Goal: Entertainment & Leisure: Consume media (video, audio)

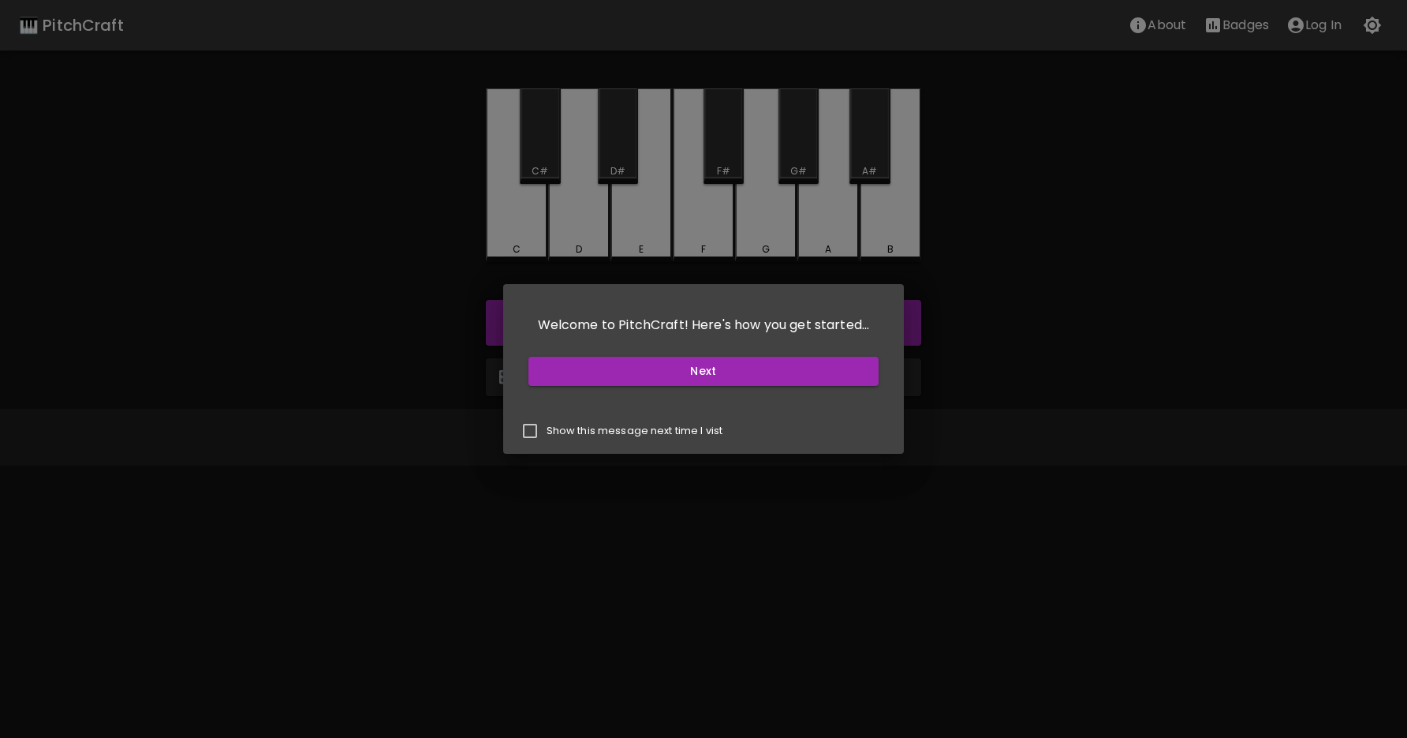
click at [594, 375] on button "Next" at bounding box center [704, 371] width 351 height 29
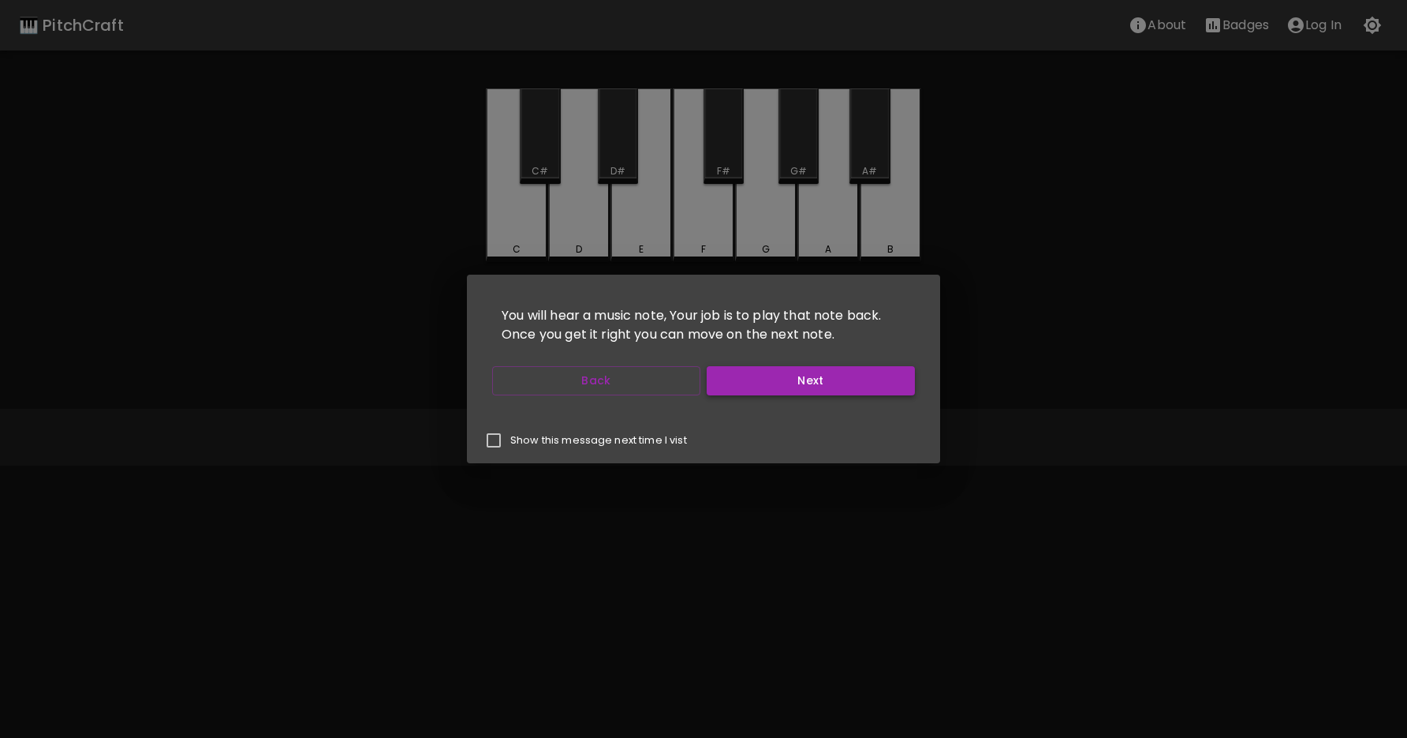
click at [808, 393] on button "Next" at bounding box center [811, 380] width 208 height 29
click at [801, 385] on button "Next" at bounding box center [811, 380] width 208 height 29
click at [801, 385] on button "Start Playing" at bounding box center [811, 380] width 208 height 29
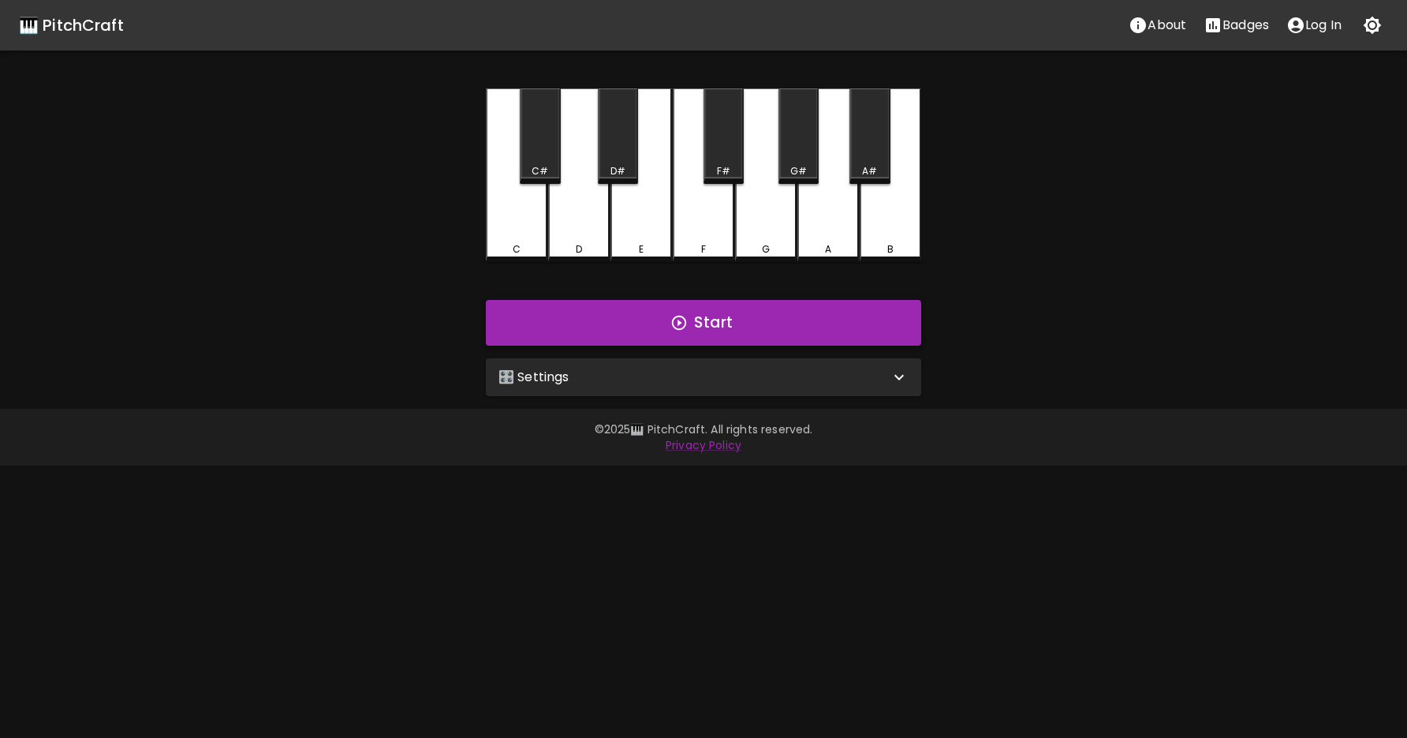
click at [740, 322] on button "Start" at bounding box center [703, 323] width 435 height 46
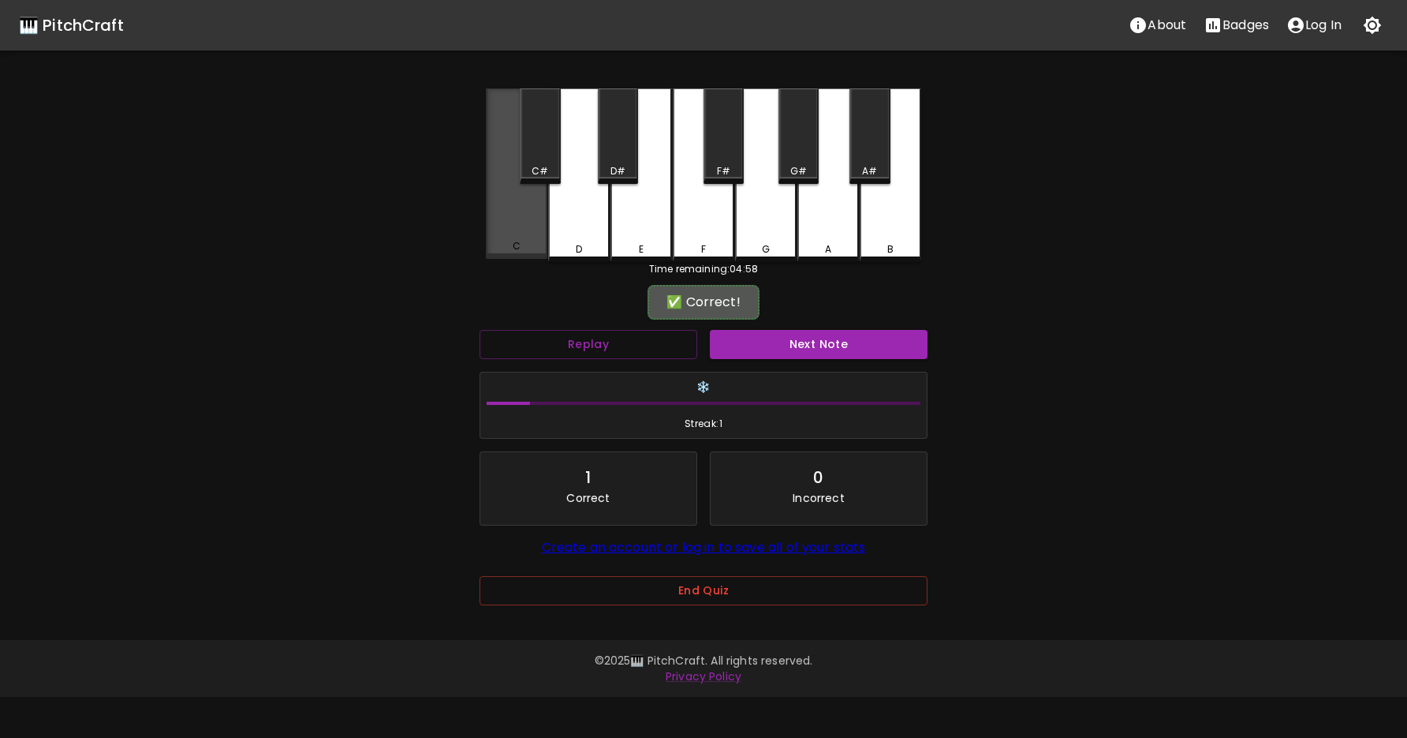
click at [533, 224] on div "C" at bounding box center [517, 173] width 62 height 170
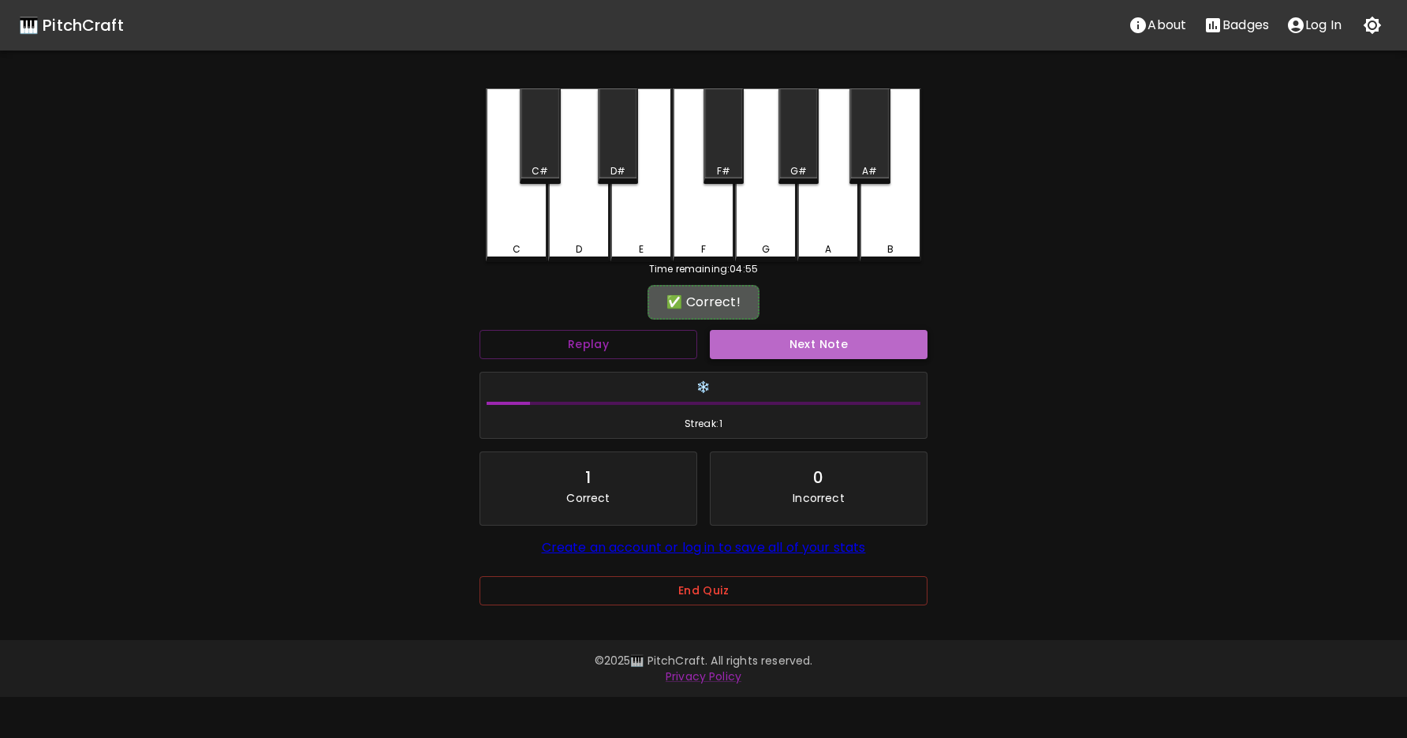
click at [811, 345] on button "Next Note" at bounding box center [819, 344] width 218 height 29
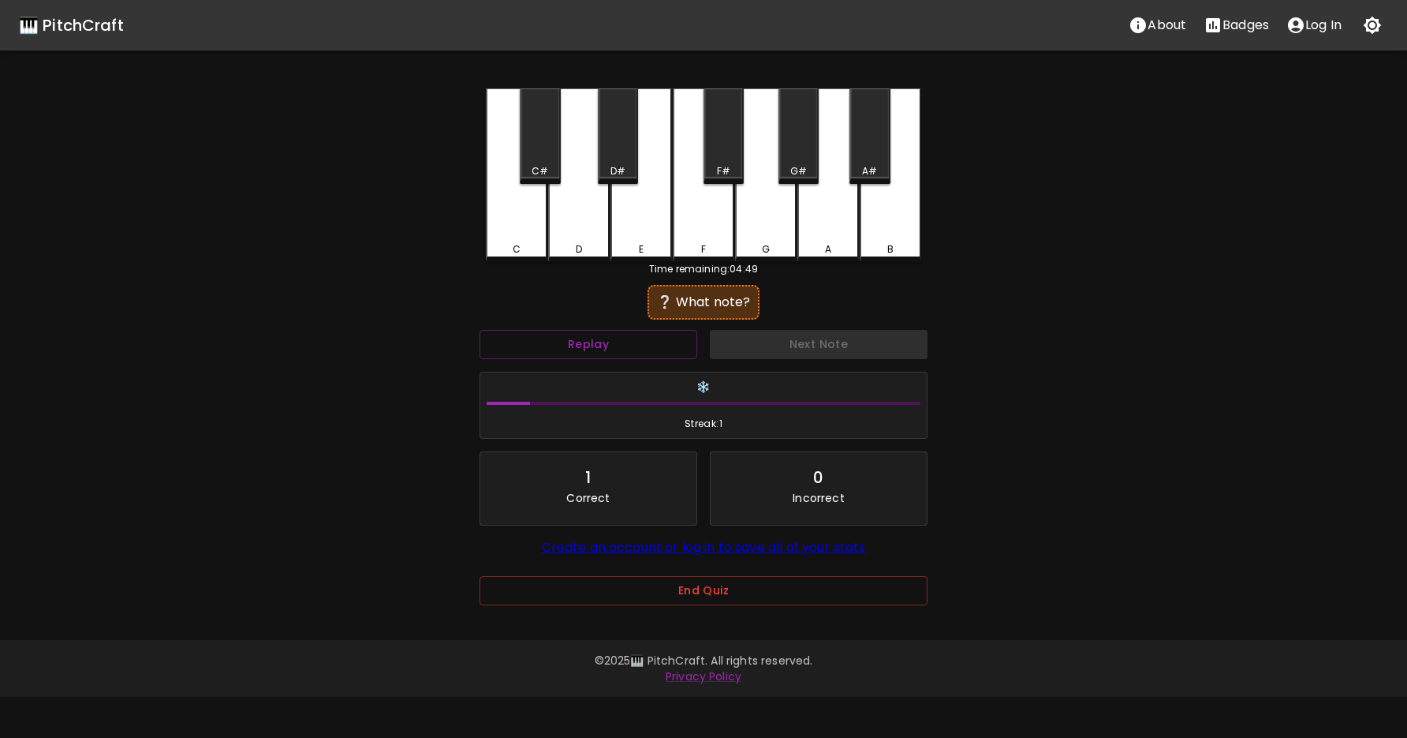
click at [897, 233] on div "B" at bounding box center [891, 175] width 62 height 174
click at [838, 236] on div "A" at bounding box center [829, 175] width 62 height 174
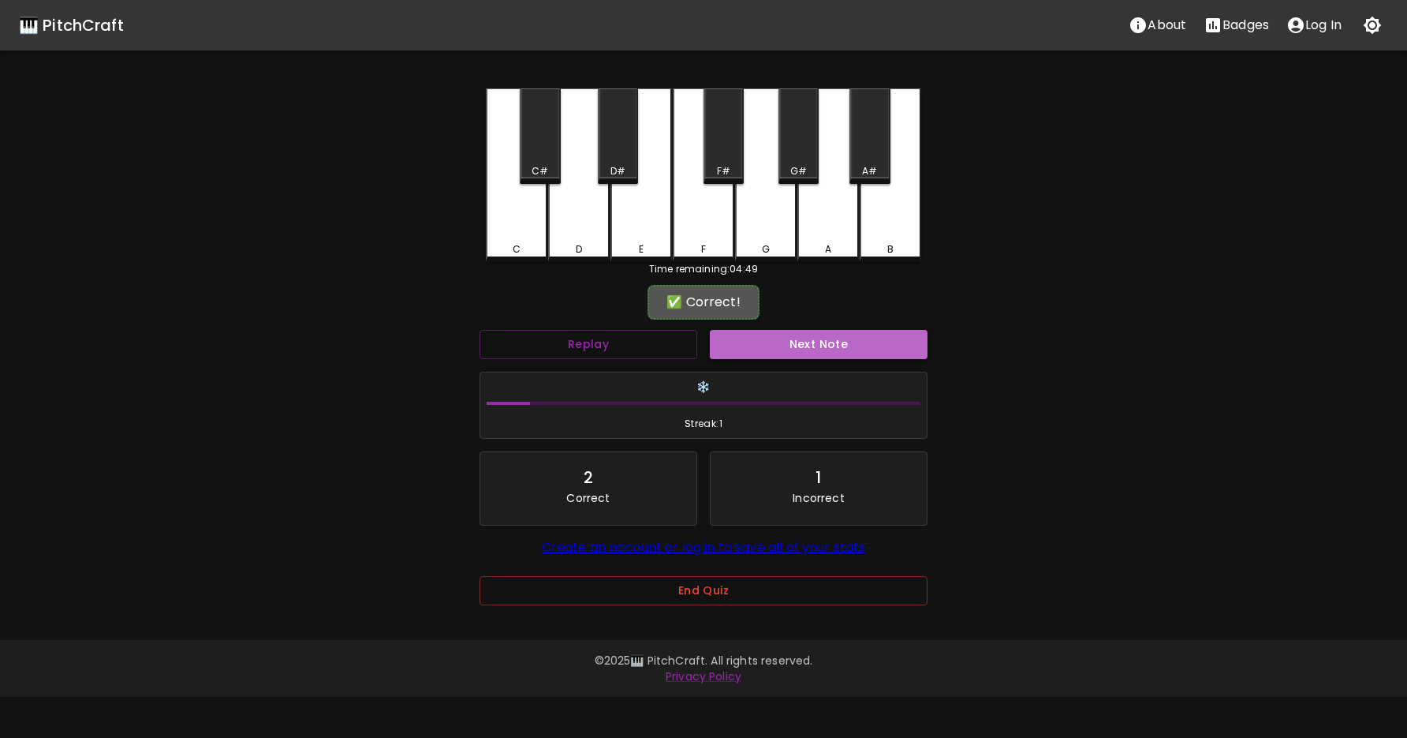
click at [803, 346] on button "Next Note" at bounding box center [819, 344] width 218 height 29
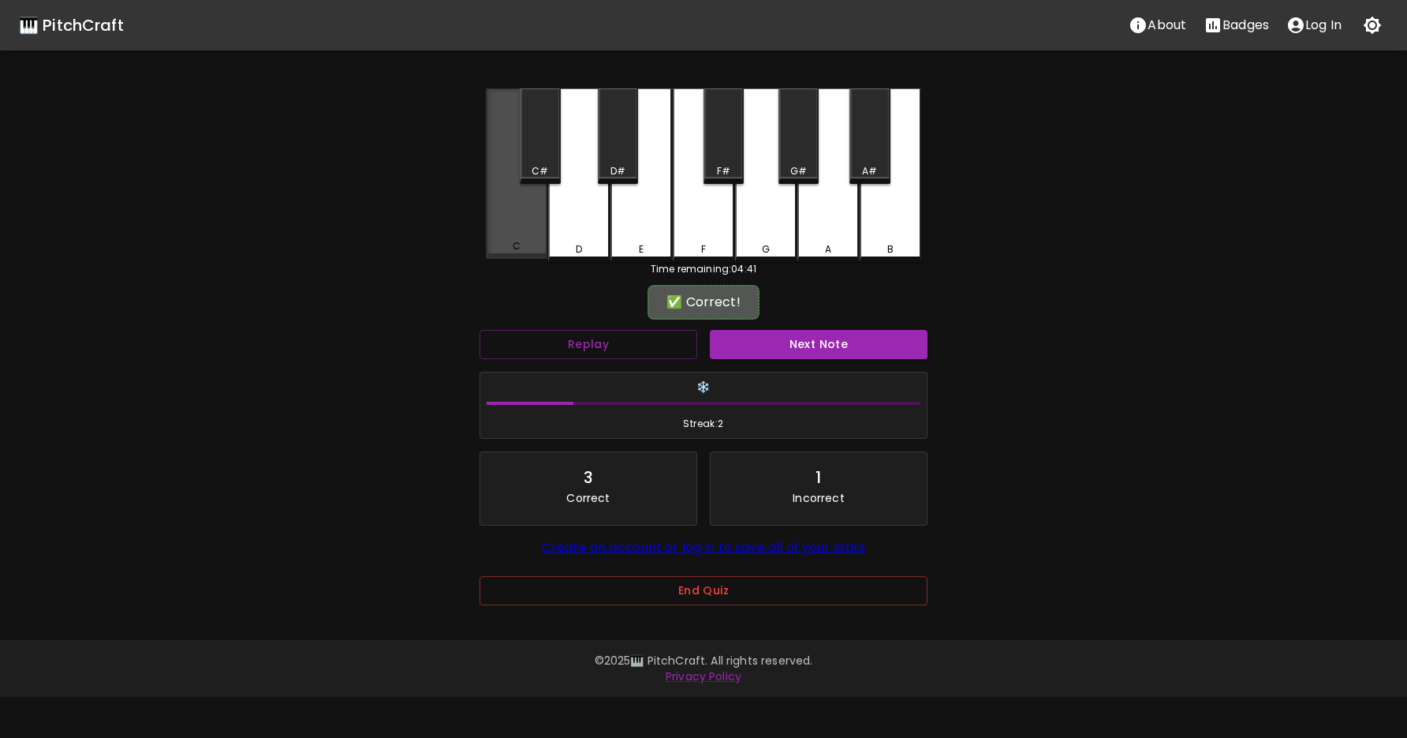
click at [513, 223] on div "C" at bounding box center [517, 173] width 62 height 170
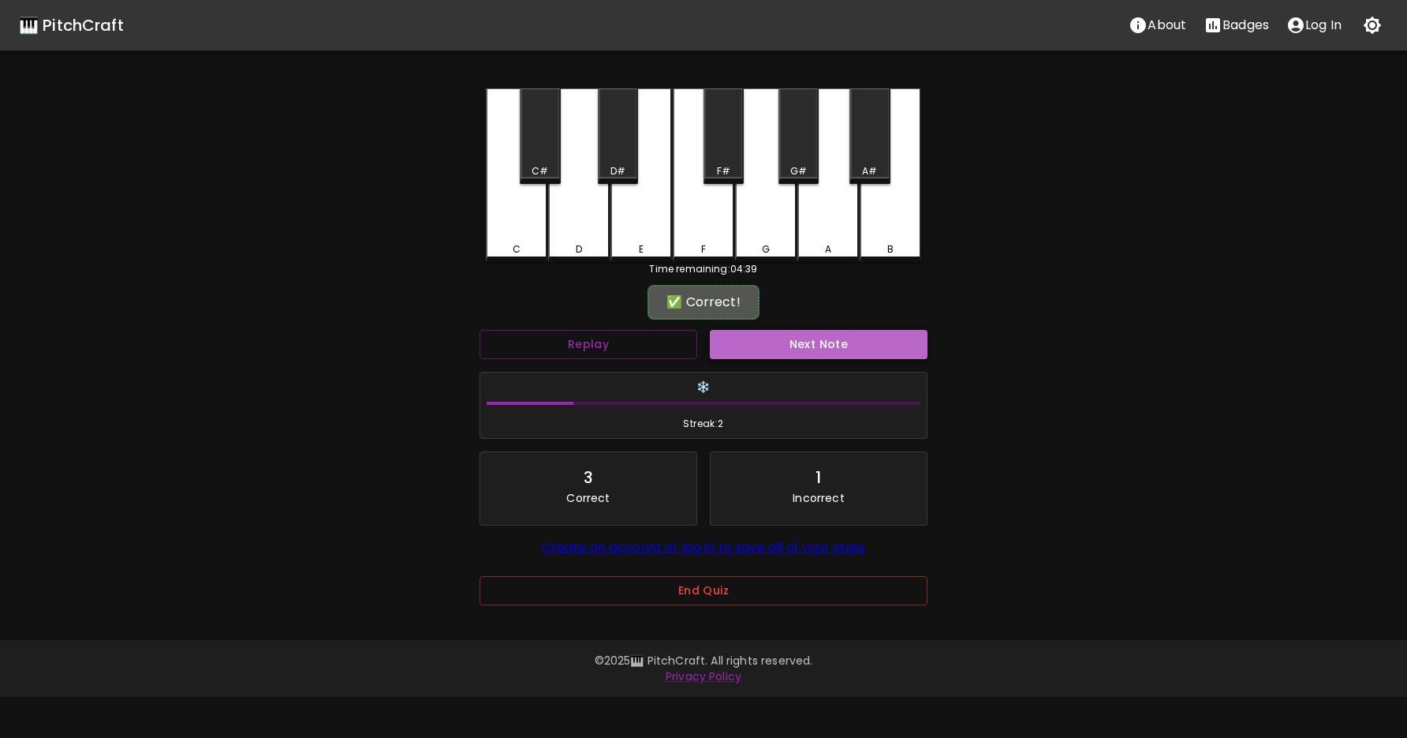
click at [777, 356] on button "Next Note" at bounding box center [819, 344] width 218 height 29
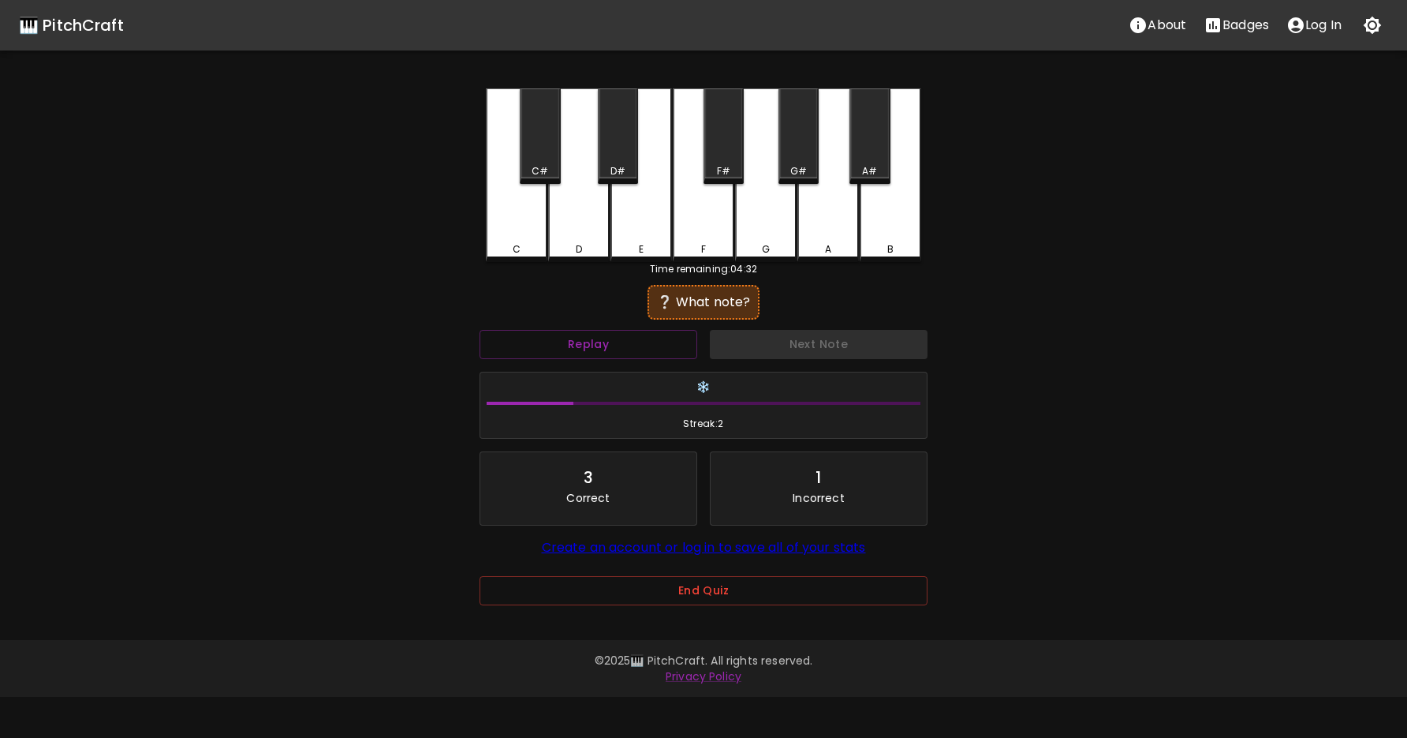
click at [701, 302] on div "❔ What note?" at bounding box center [704, 302] width 96 height 19
click at [643, 334] on button "Replay" at bounding box center [589, 344] width 218 height 29
click at [639, 238] on div "E" at bounding box center [642, 175] width 62 height 174
click at [704, 233] on div "F" at bounding box center [704, 175] width 62 height 174
click at [723, 173] on div "F#" at bounding box center [723, 171] width 13 height 14
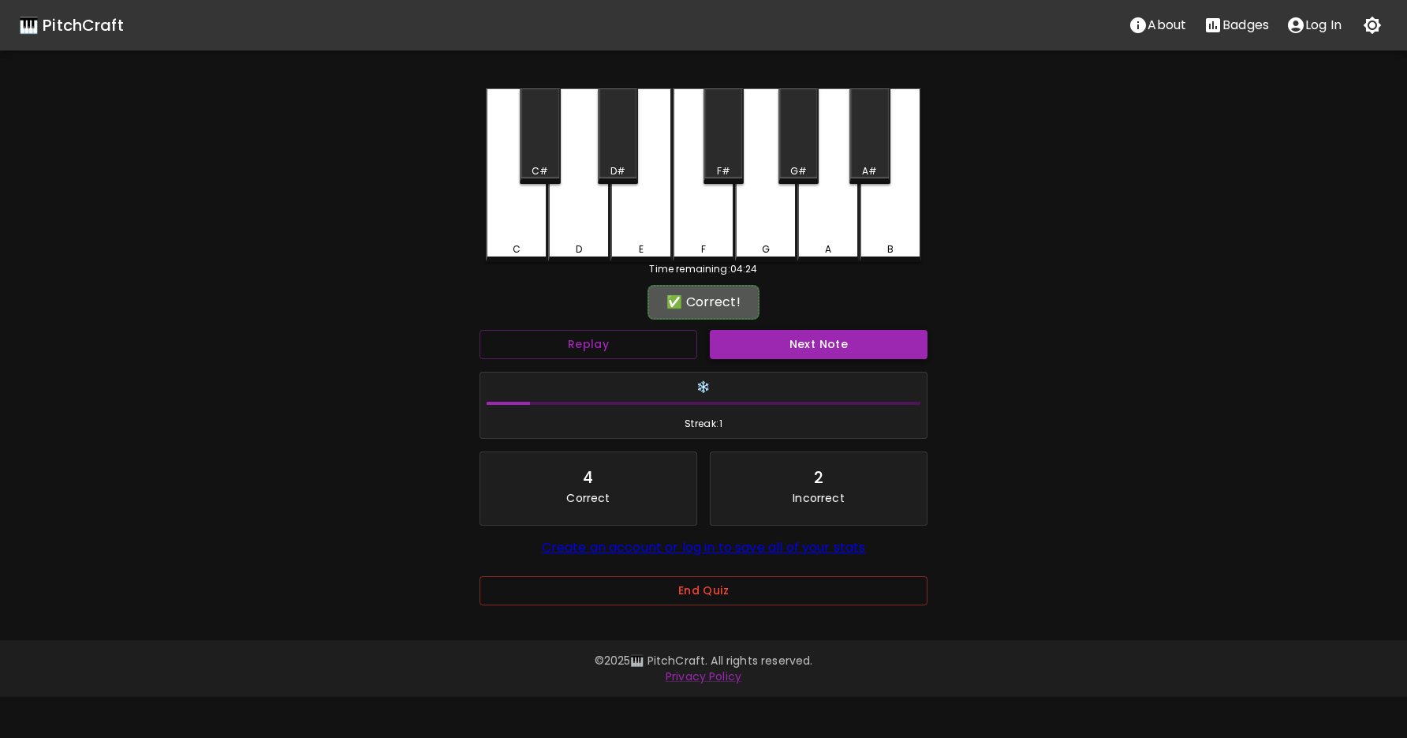
click at [771, 346] on button "Next Note" at bounding box center [819, 344] width 218 height 29
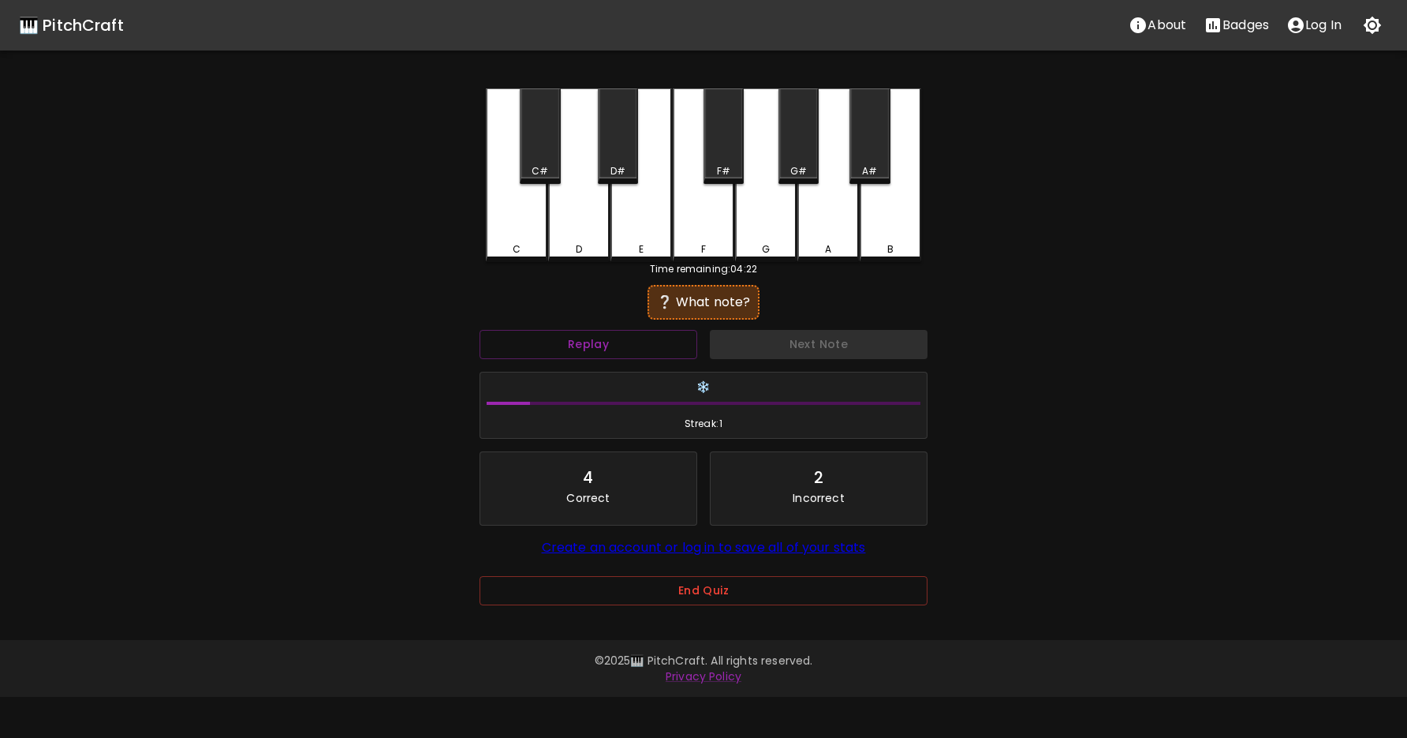
click at [689, 233] on div "F" at bounding box center [704, 175] width 62 height 174
click at [641, 225] on div "E" at bounding box center [642, 175] width 62 height 174
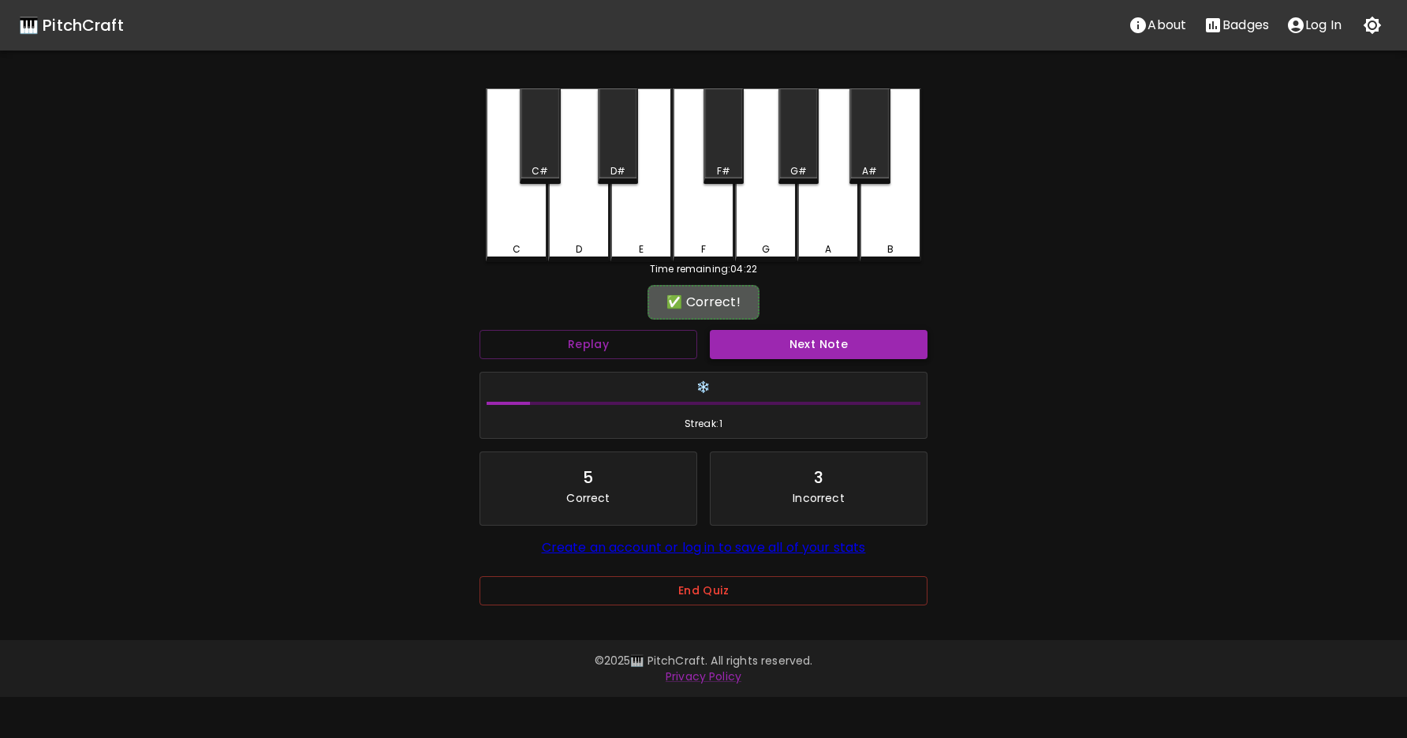
click at [804, 353] on button "Next Note" at bounding box center [819, 344] width 218 height 29
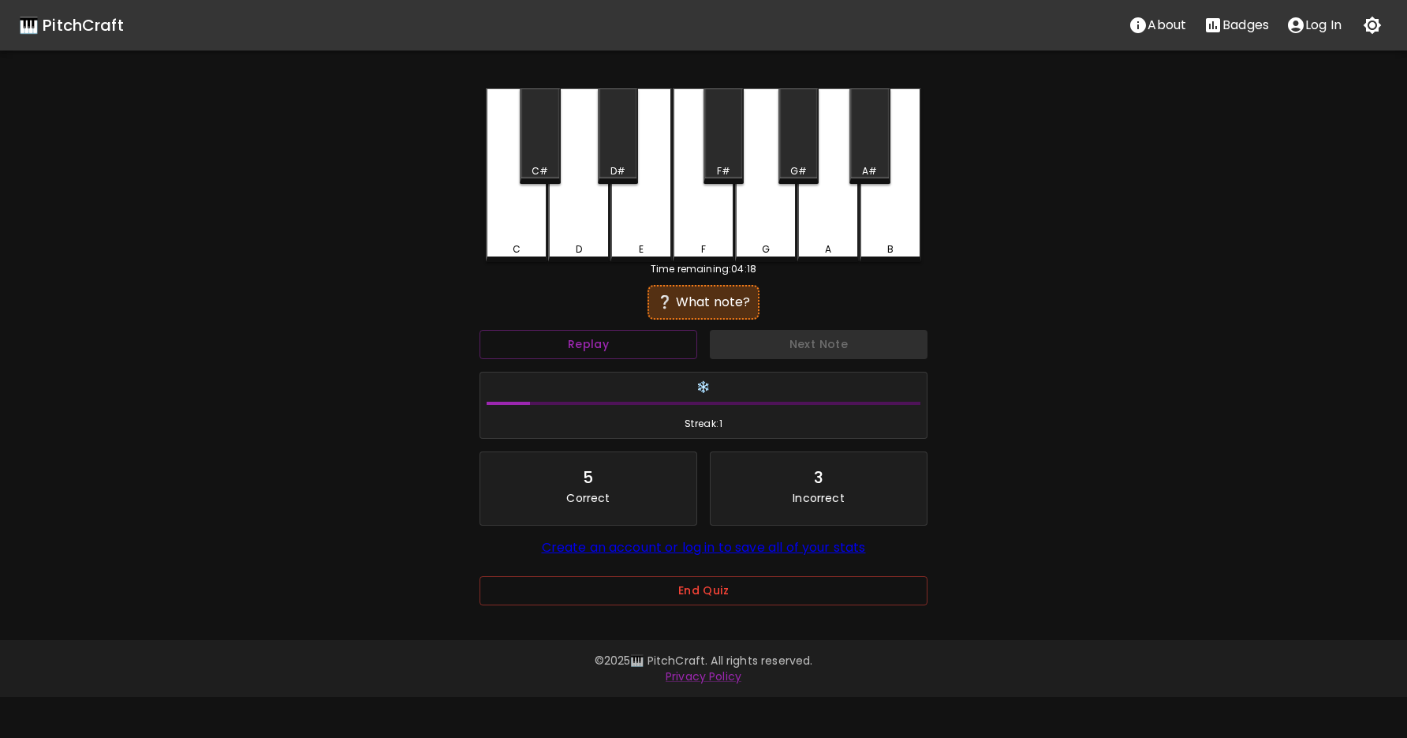
click at [636, 237] on div "E" at bounding box center [642, 175] width 62 height 174
click at [691, 222] on div "F" at bounding box center [704, 175] width 62 height 174
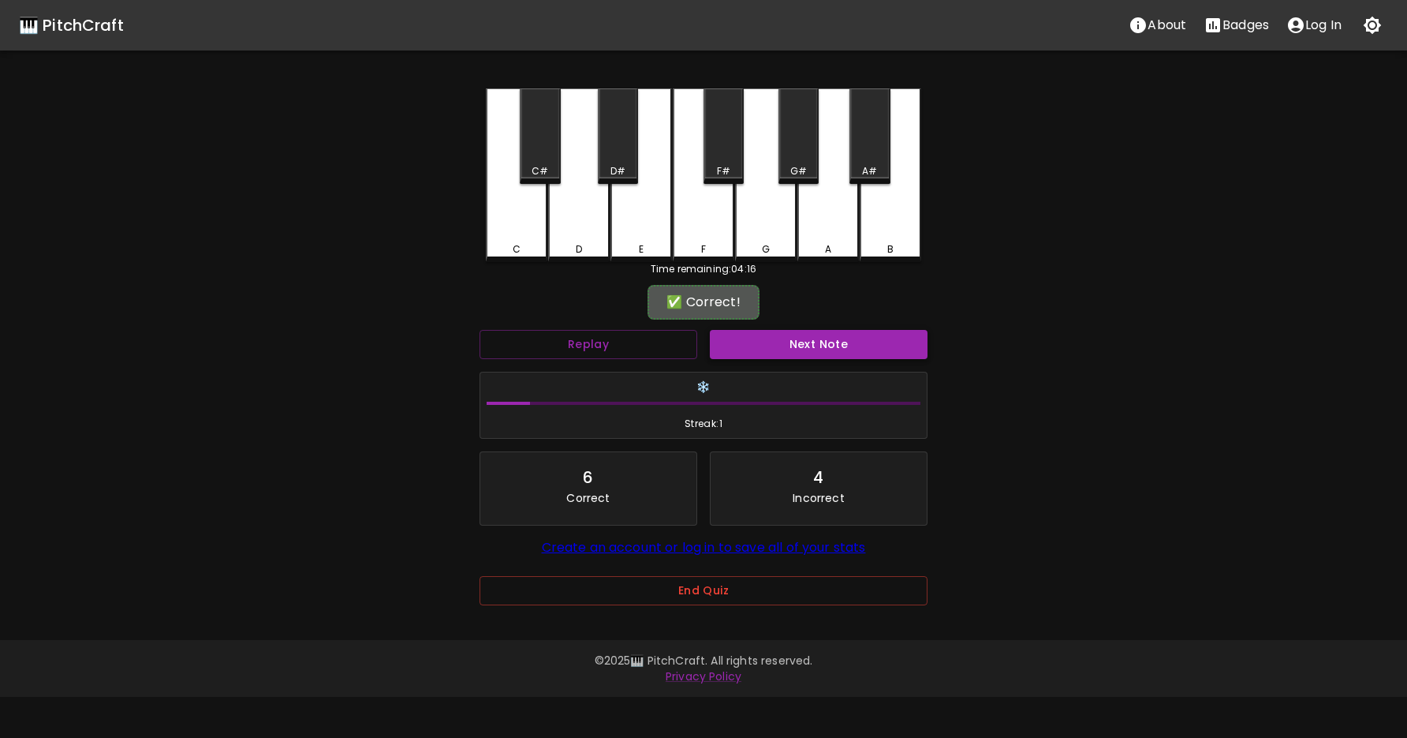
click at [774, 350] on button "Next Note" at bounding box center [819, 344] width 218 height 29
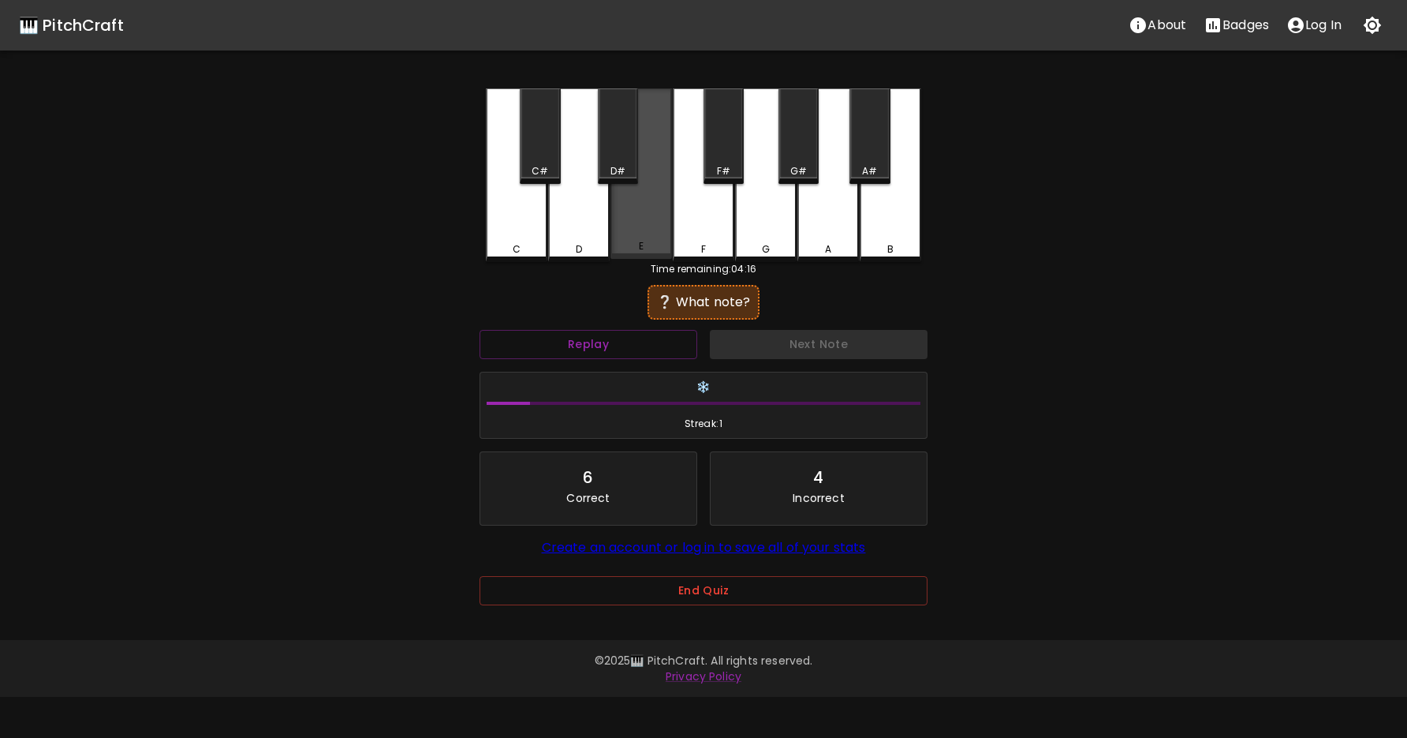
click at [654, 230] on div "E" at bounding box center [642, 173] width 62 height 170
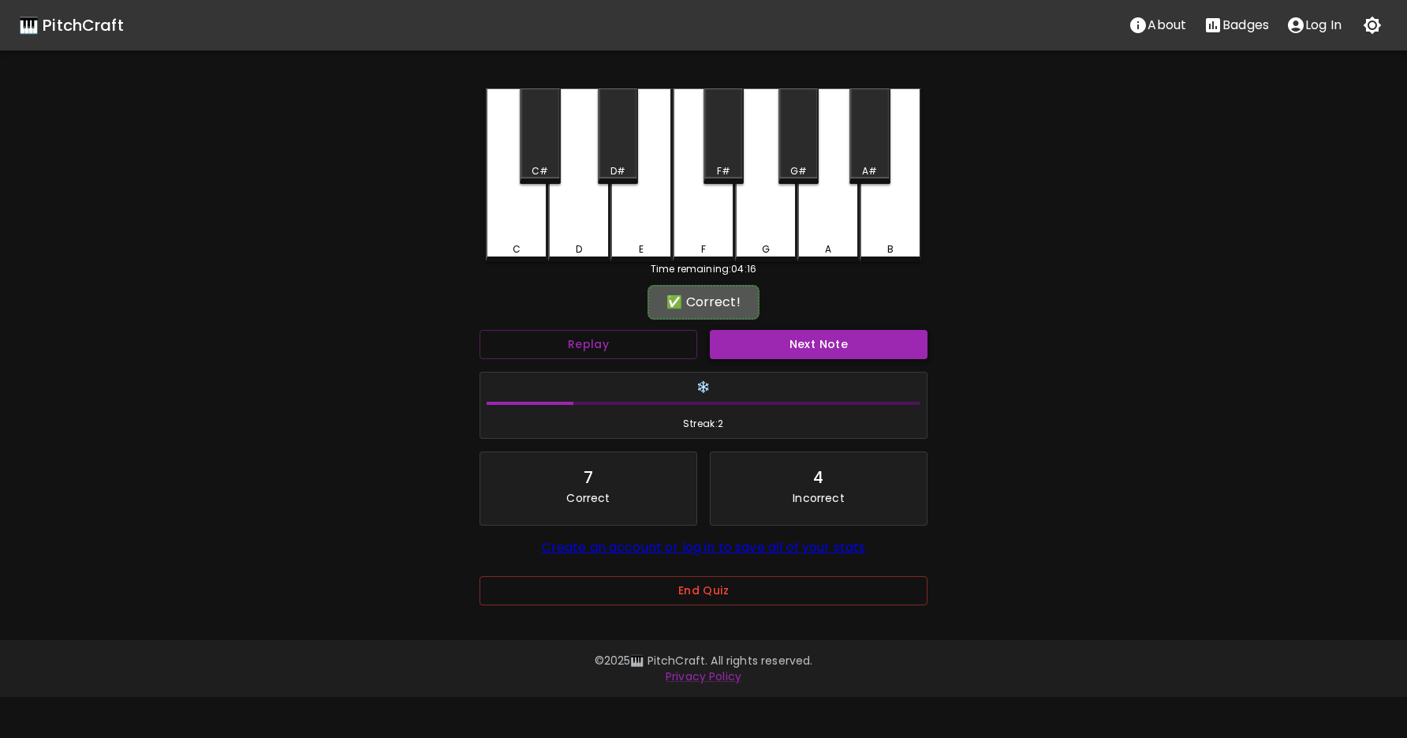
click at [773, 339] on button "Next Note" at bounding box center [819, 344] width 218 height 29
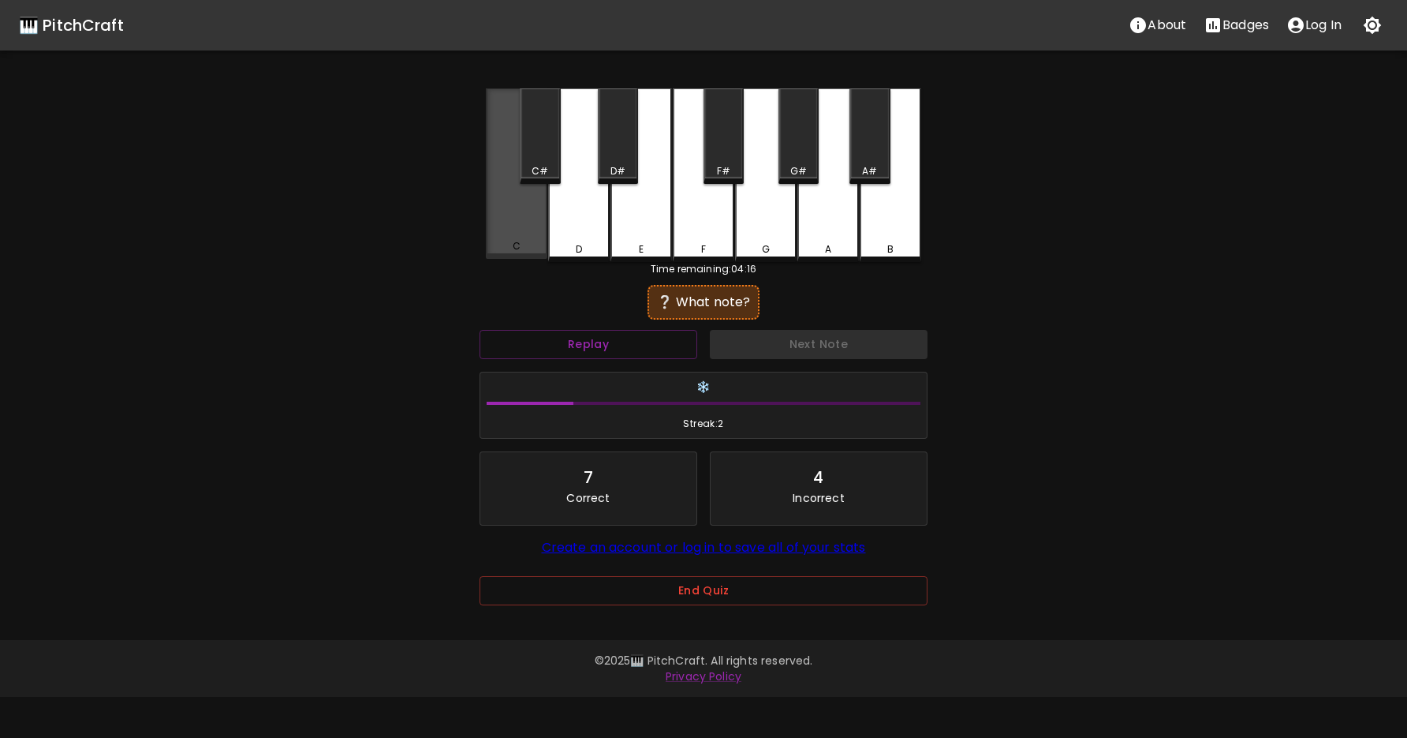
click at [542, 232] on div "C" at bounding box center [517, 173] width 62 height 170
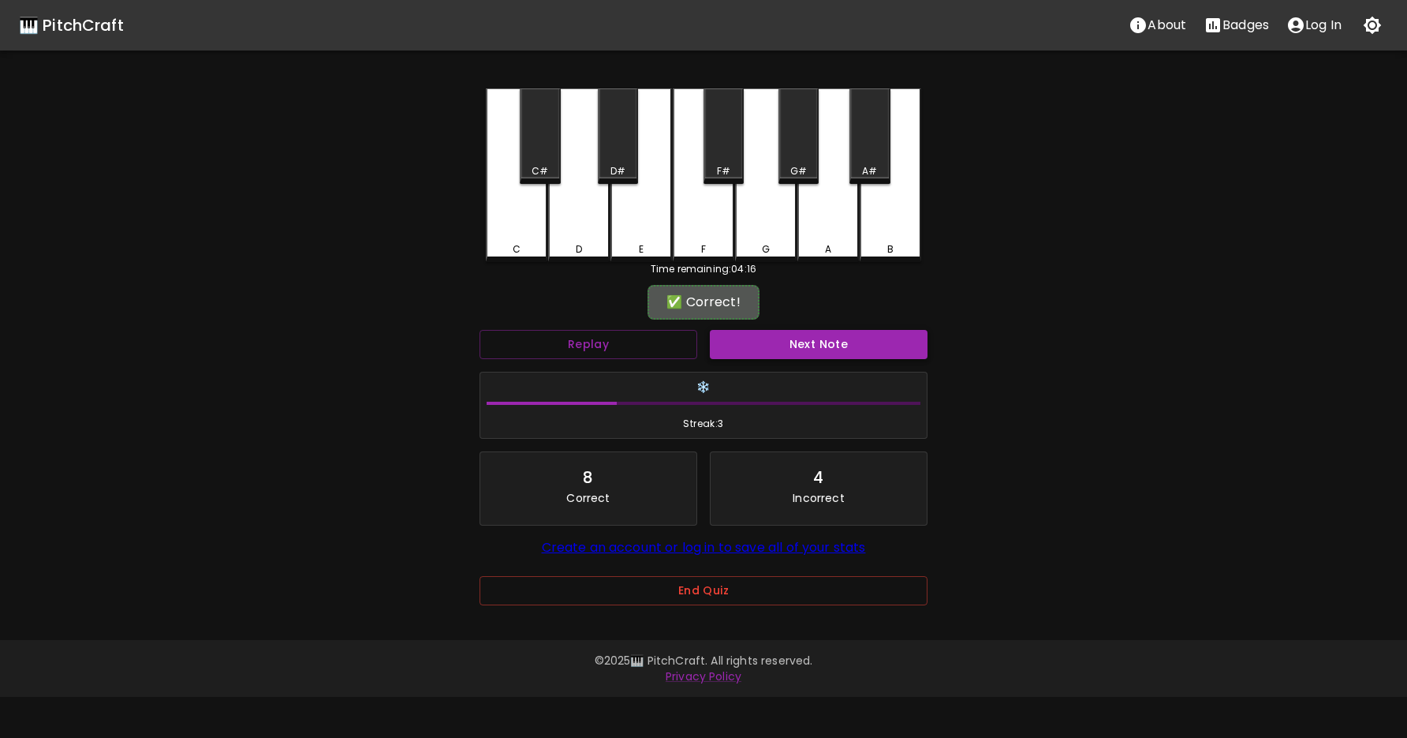
click at [765, 348] on button "Next Note" at bounding box center [819, 344] width 218 height 29
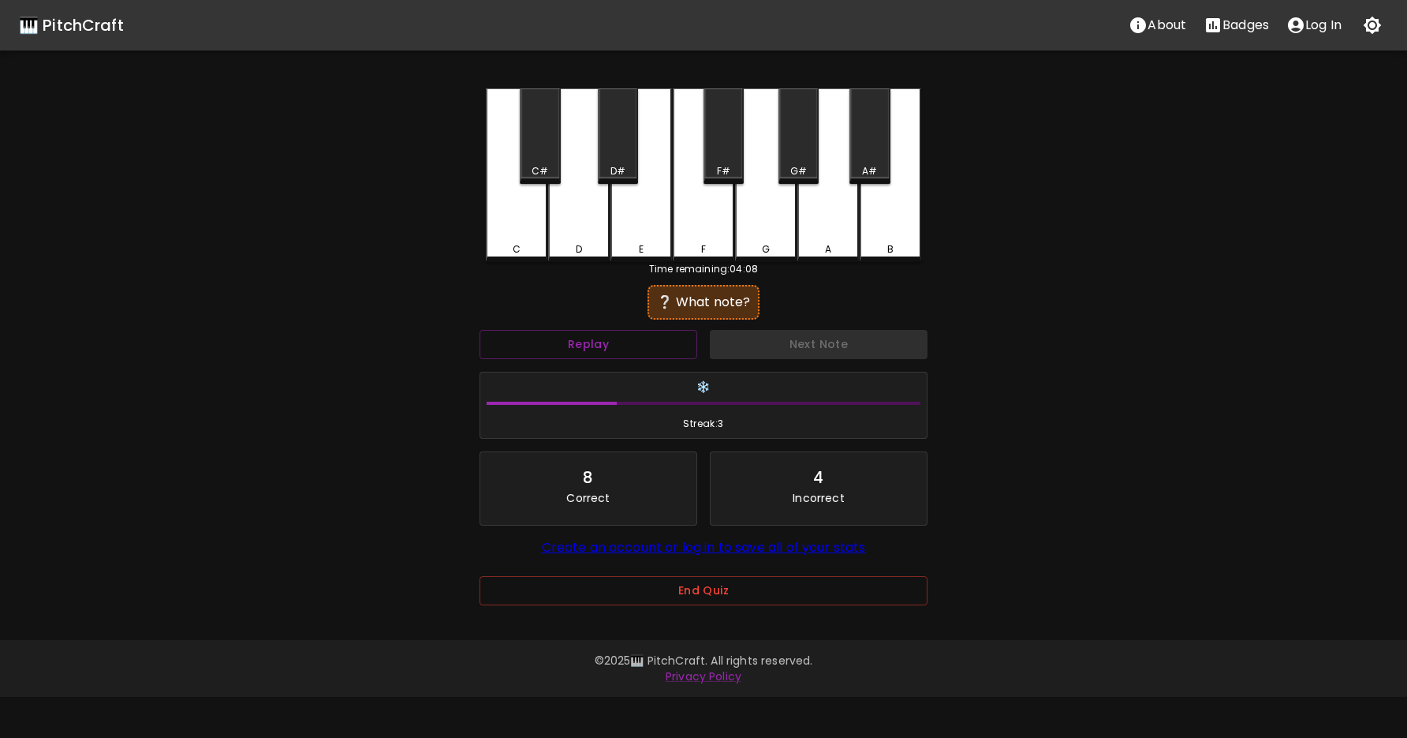
click at [584, 208] on div "D" at bounding box center [579, 175] width 62 height 174
click at [559, 163] on div "C#" at bounding box center [540, 135] width 40 height 95
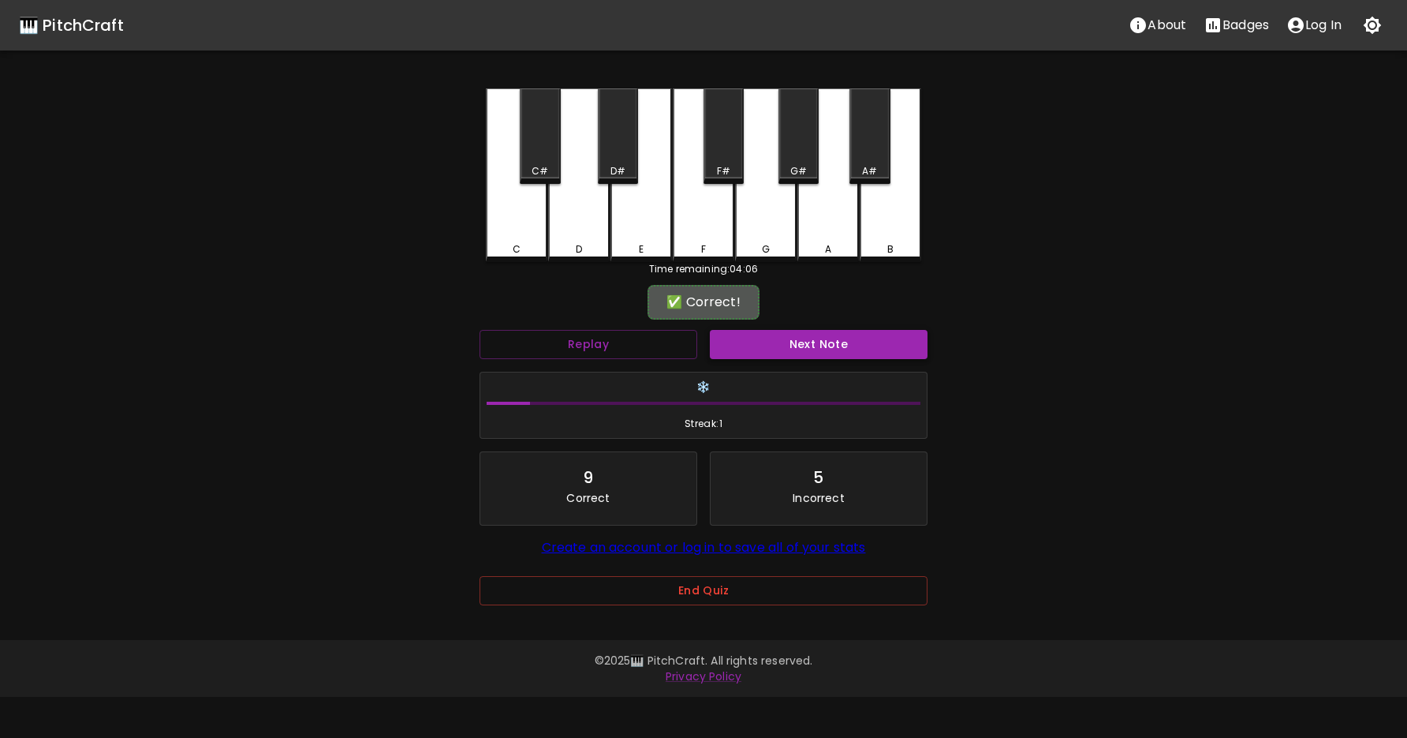
click at [822, 355] on button "Next Note" at bounding box center [819, 344] width 218 height 29
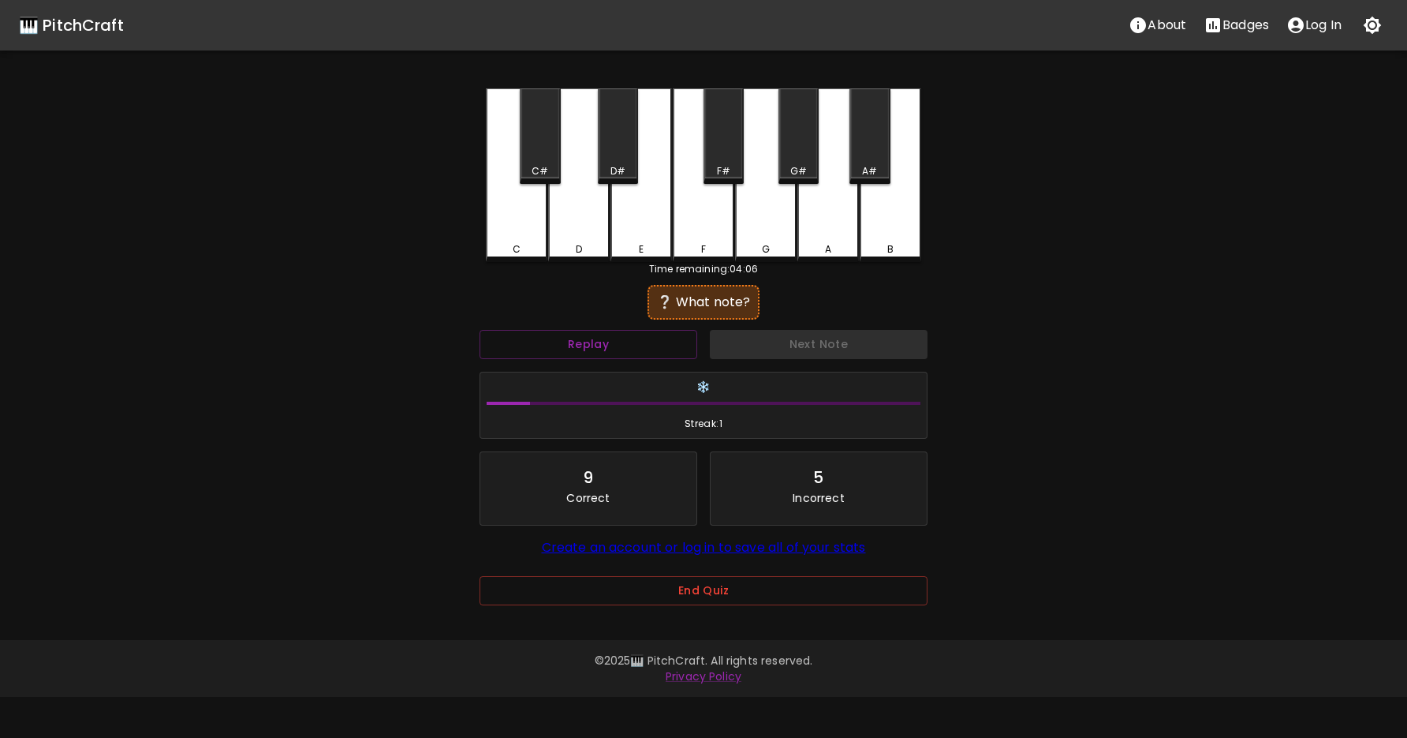
click at [525, 237] on div "C" at bounding box center [517, 175] width 62 height 174
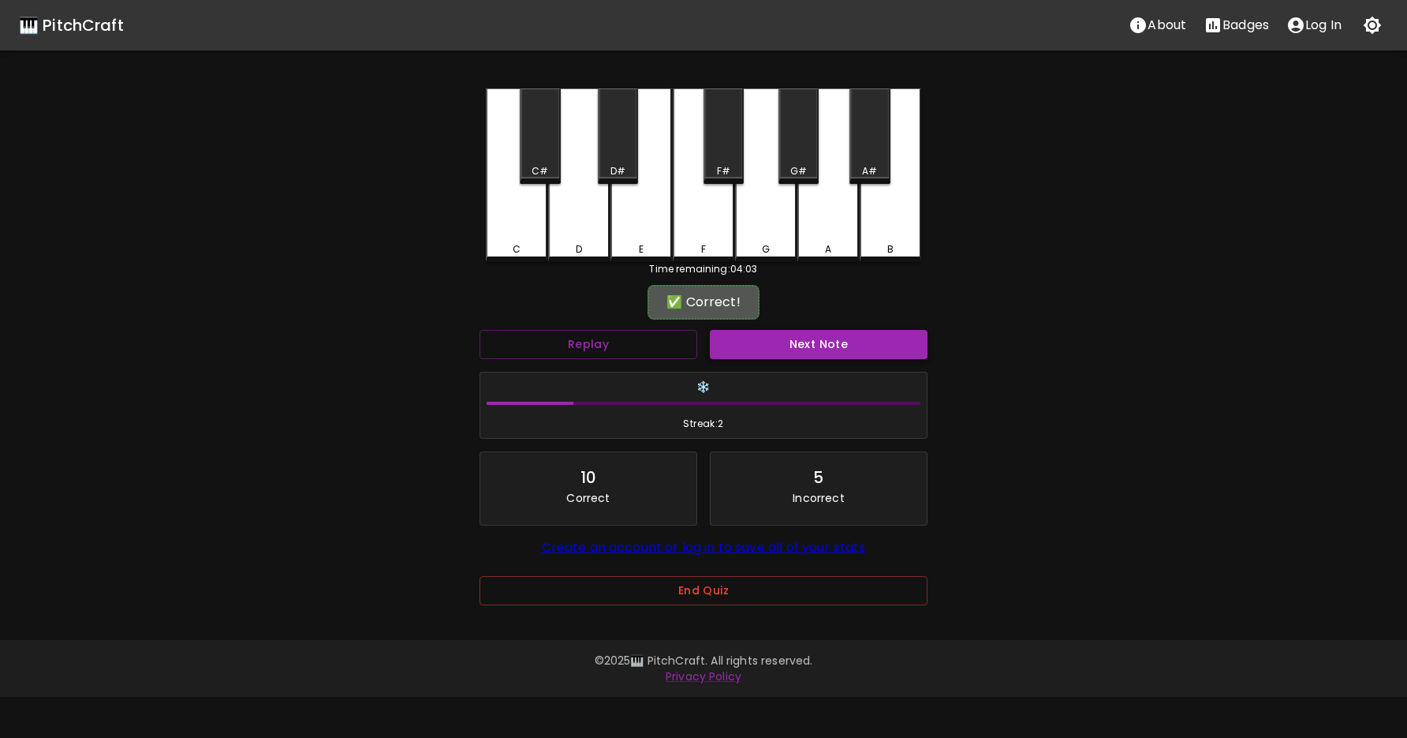
click at [783, 354] on button "Next Note" at bounding box center [819, 344] width 218 height 29
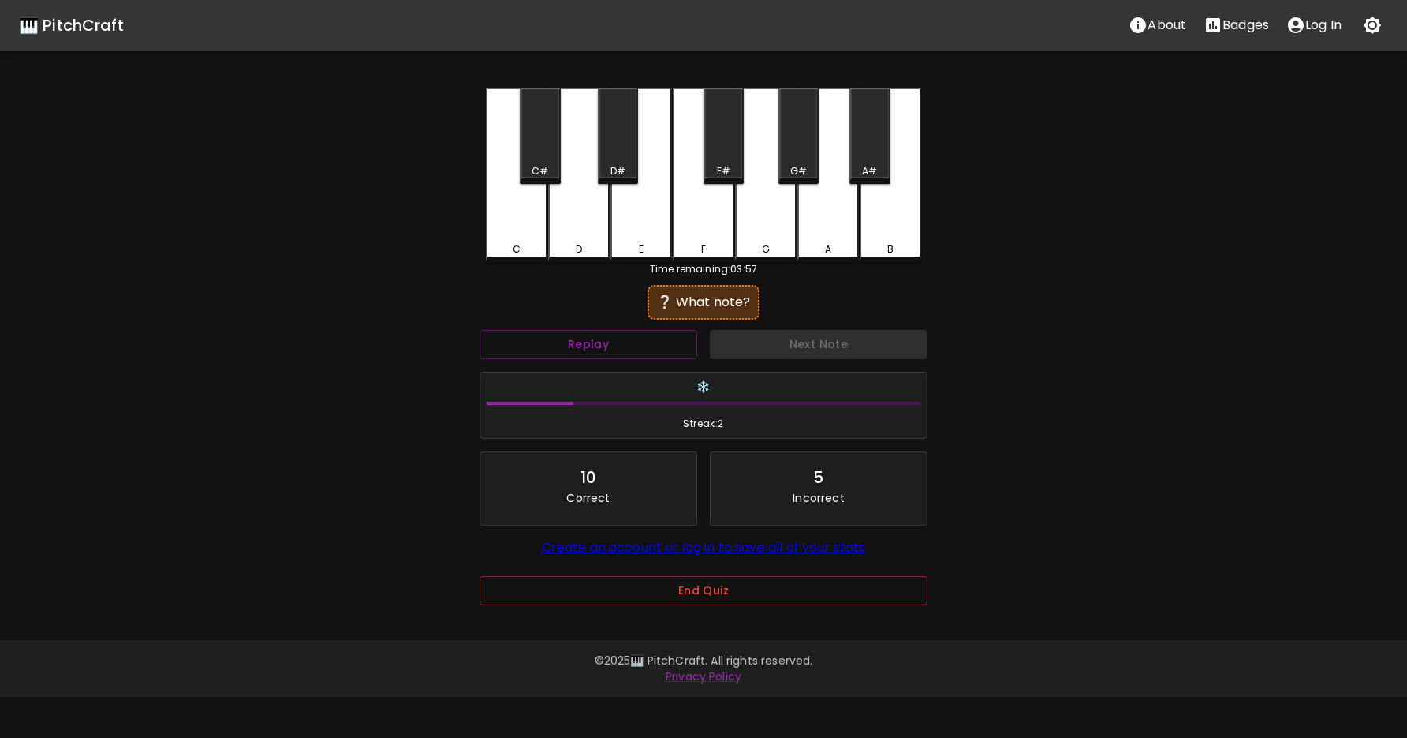
click at [840, 242] on div "A" at bounding box center [828, 249] width 58 height 14
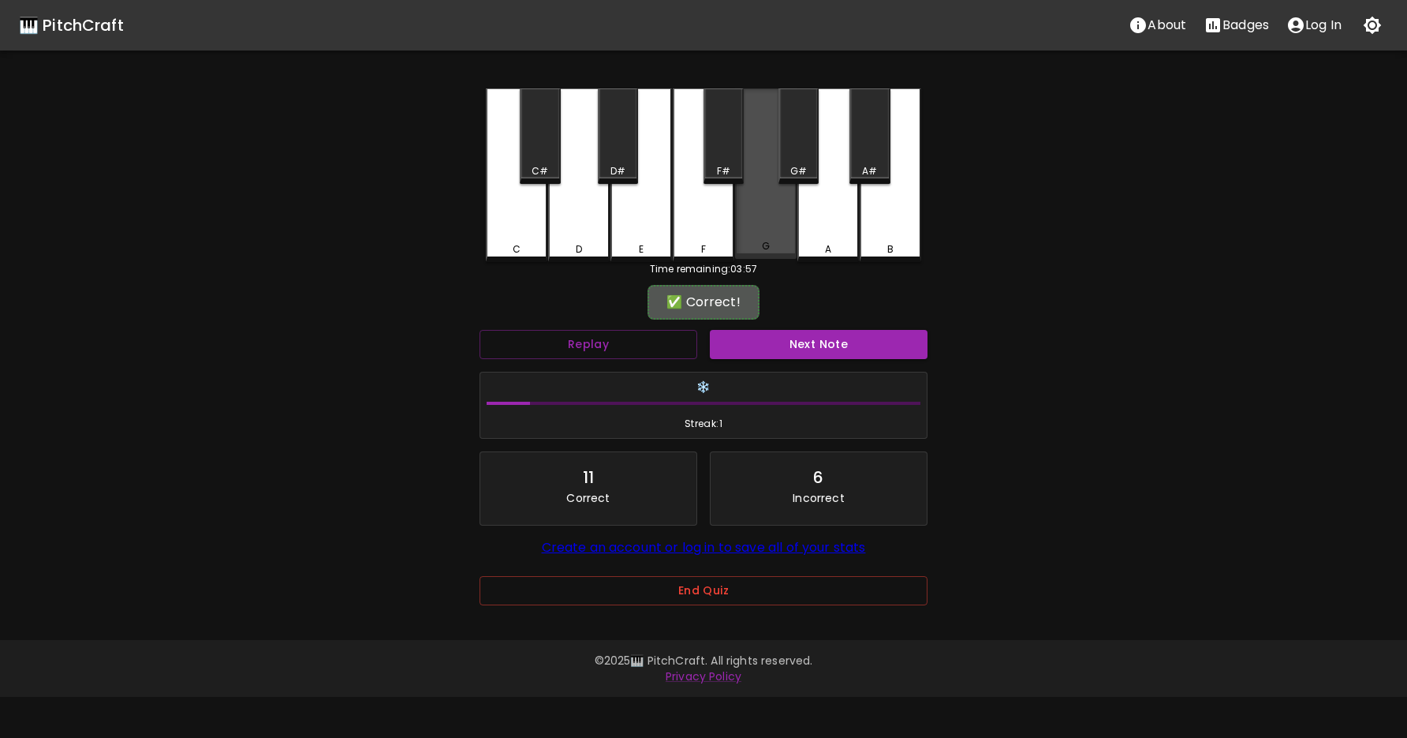
click at [768, 228] on div "G" at bounding box center [766, 173] width 62 height 170
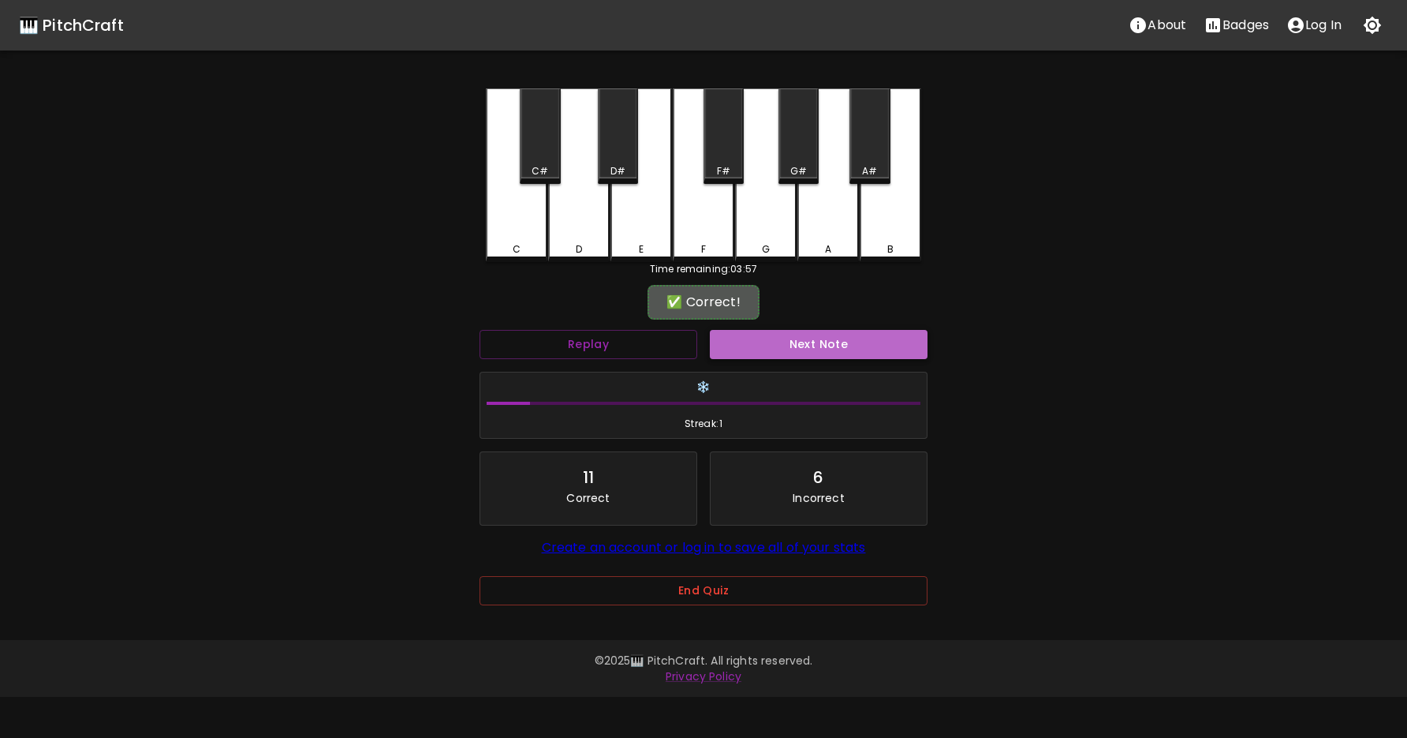
click at [798, 346] on button "Next Note" at bounding box center [819, 344] width 218 height 29
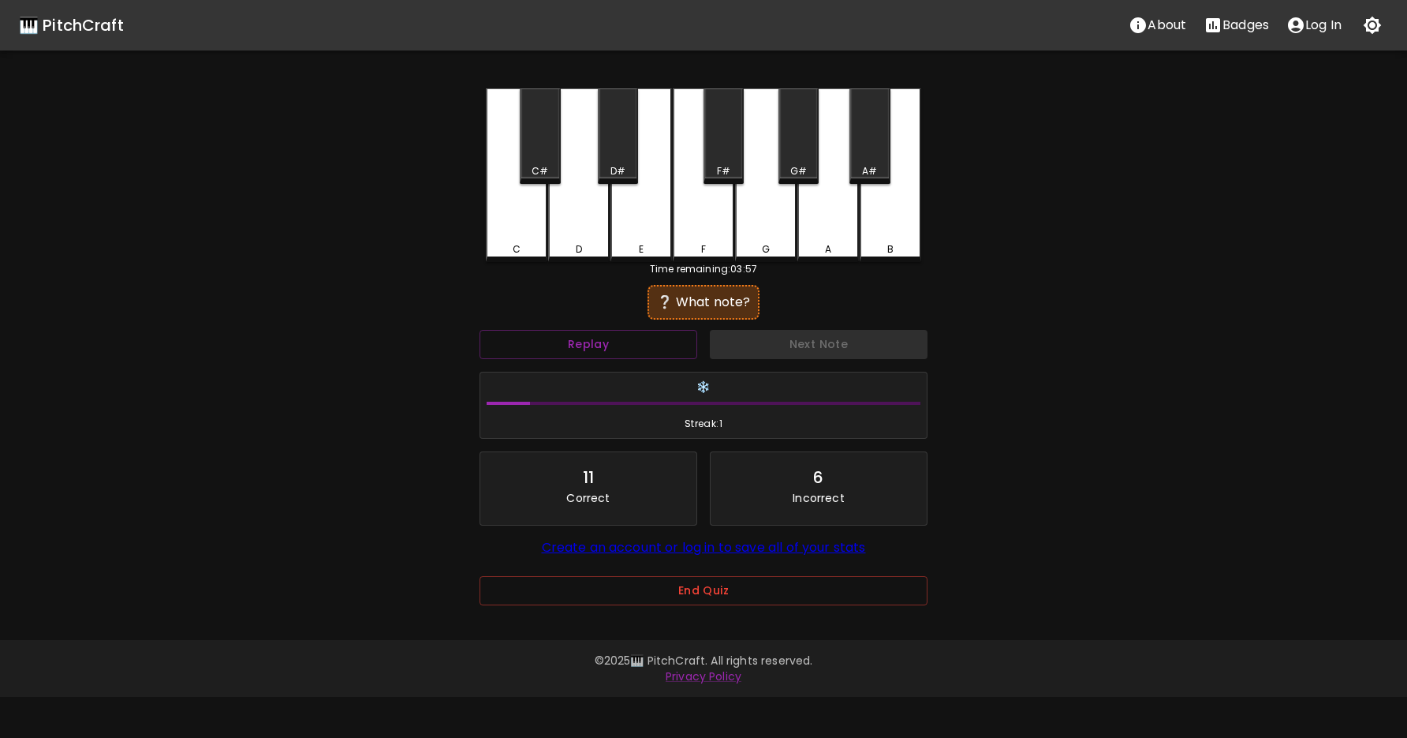
click at [766, 244] on div "G" at bounding box center [766, 249] width 8 height 14
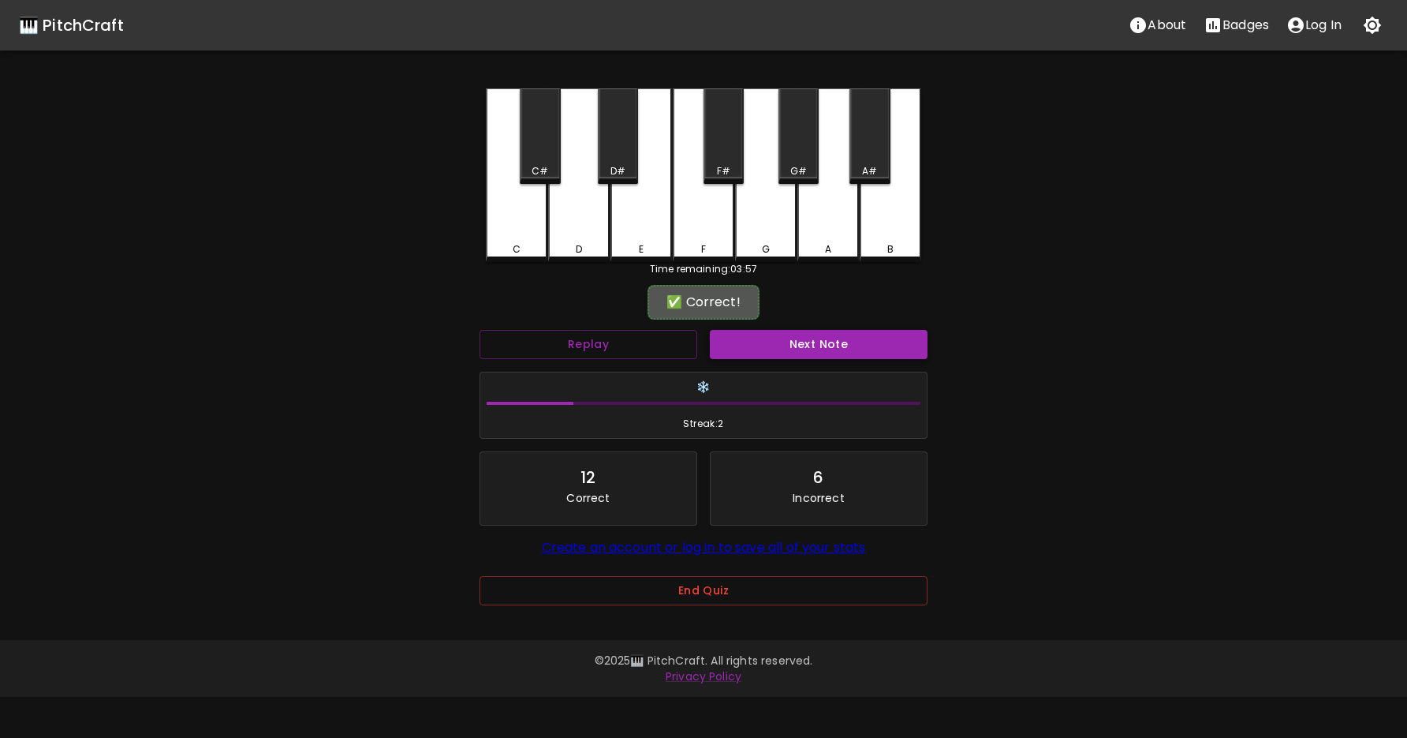
click at [786, 339] on button "Next Note" at bounding box center [819, 344] width 218 height 29
click at [772, 240] on div "G" at bounding box center [766, 173] width 62 height 170
click at [802, 350] on button "Next Note" at bounding box center [819, 344] width 218 height 29
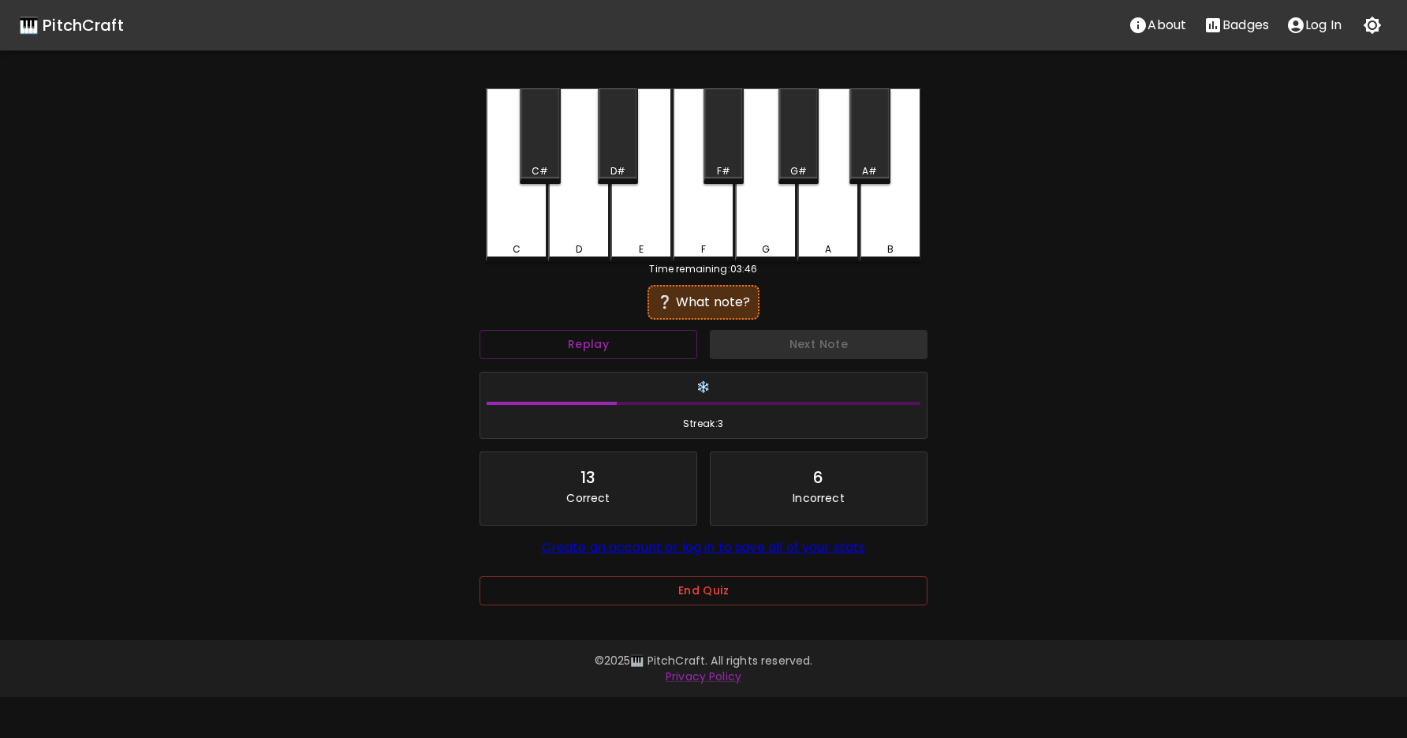
click at [555, 119] on div "C#" at bounding box center [540, 135] width 40 height 95
click at [626, 159] on div "D#" at bounding box center [618, 135] width 40 height 95
click at [716, 152] on div "F#" at bounding box center [724, 135] width 40 height 95
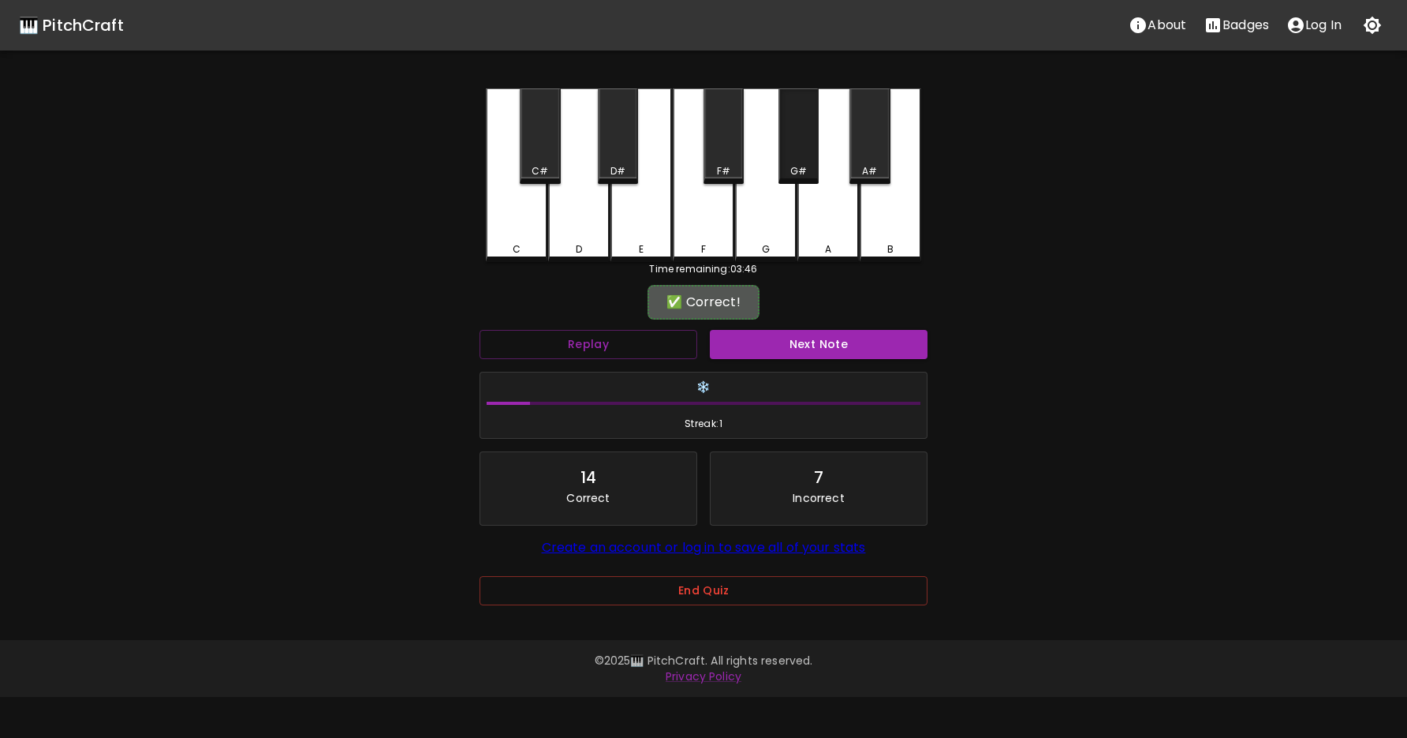
click at [795, 151] on div "G#" at bounding box center [799, 135] width 40 height 95
